Goal: Task Accomplishment & Management: Use online tool/utility

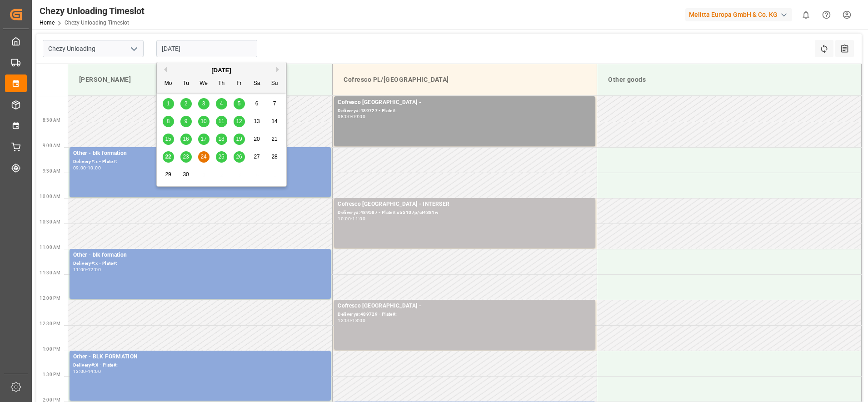
click at [196, 41] on input "[DATE]" at bounding box center [206, 48] width 101 height 17
click at [221, 154] on span "25" at bounding box center [221, 157] width 6 height 6
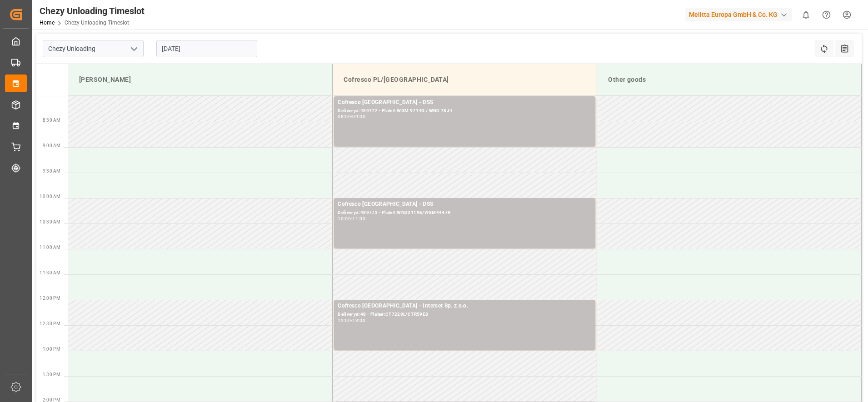
click at [189, 44] on input "[DATE]" at bounding box center [206, 48] width 101 height 17
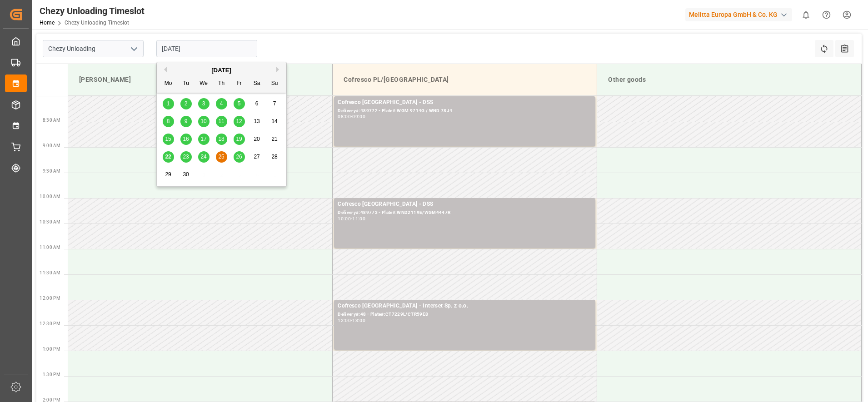
click at [166, 159] on span "22" at bounding box center [168, 157] width 6 height 6
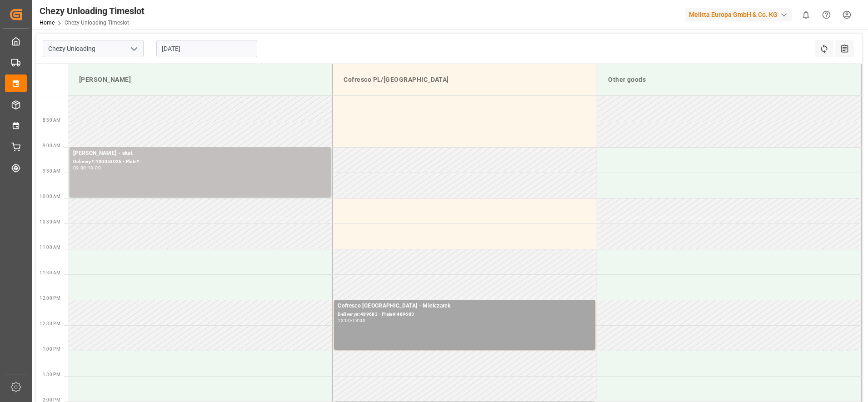
click at [199, 52] on input "[DATE]" at bounding box center [206, 48] width 101 height 17
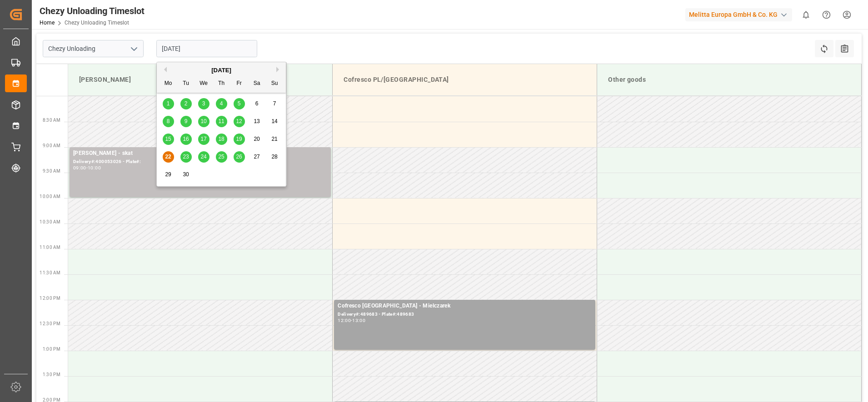
click at [184, 159] on span "23" at bounding box center [186, 157] width 6 height 6
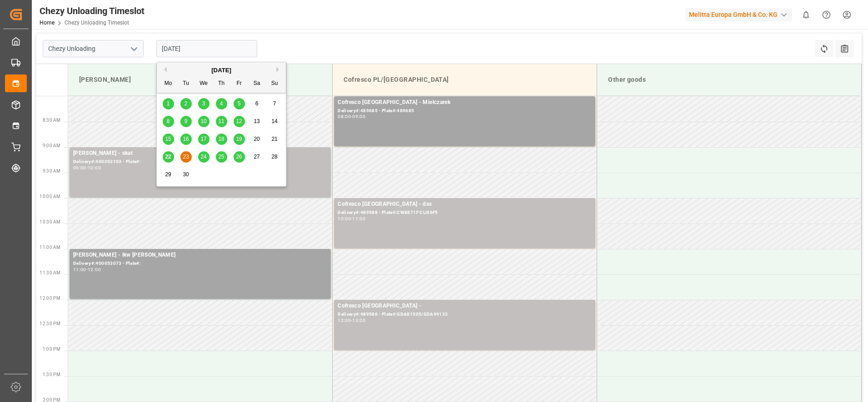
click at [208, 52] on input "[DATE]" at bounding box center [206, 48] width 101 height 17
click at [218, 159] on span "25" at bounding box center [221, 157] width 6 height 6
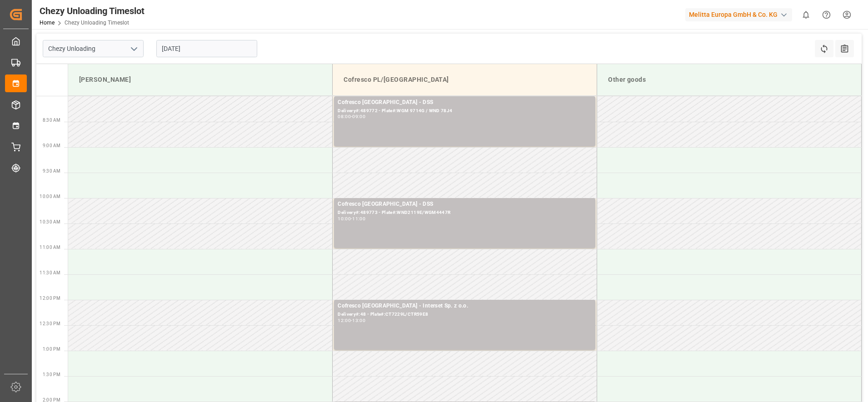
click at [216, 52] on input "[DATE]" at bounding box center [206, 48] width 101 height 17
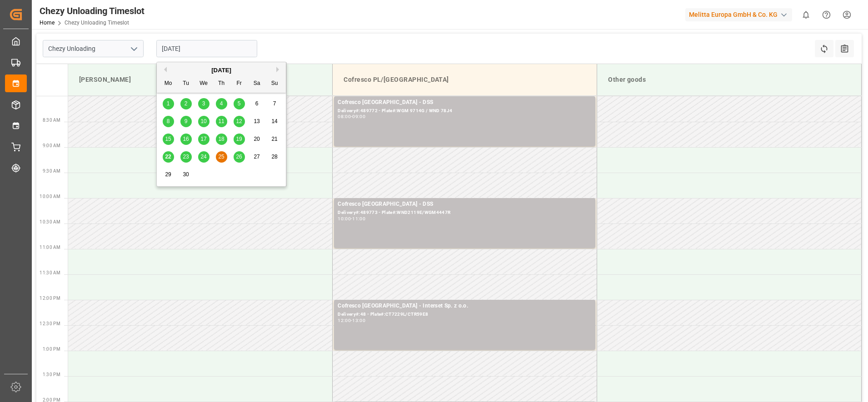
click at [240, 155] on span "26" at bounding box center [239, 157] width 6 height 6
type input "[DATE]"
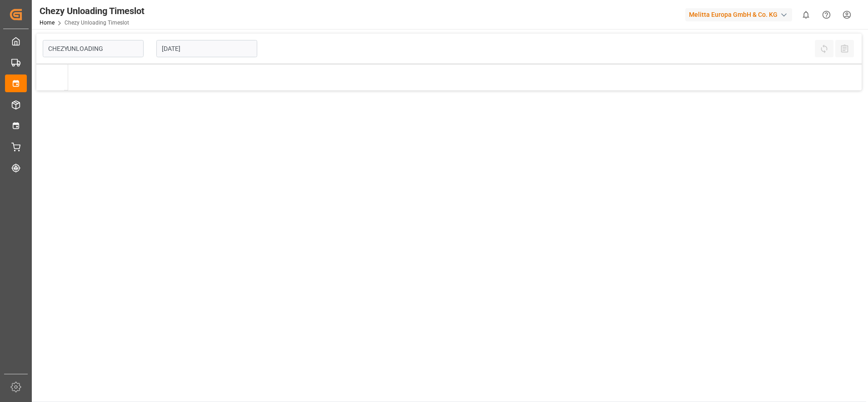
type input "Chezy Unloading"
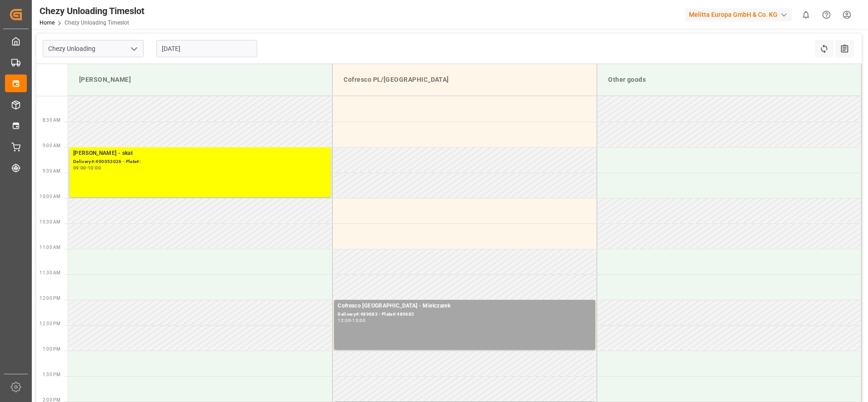
click at [202, 50] on input "[DATE]" at bounding box center [206, 48] width 101 height 17
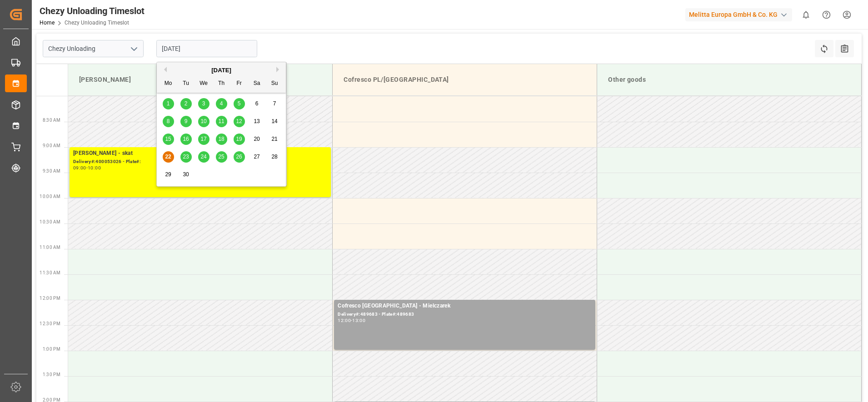
click at [206, 159] on div "24" at bounding box center [203, 157] width 11 height 11
type input "[DATE]"
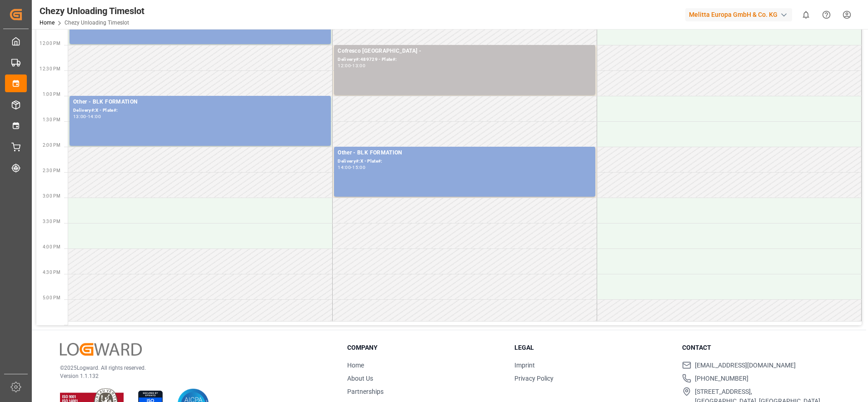
scroll to position [284, 0]
